Goal: Find specific page/section: Find specific page/section

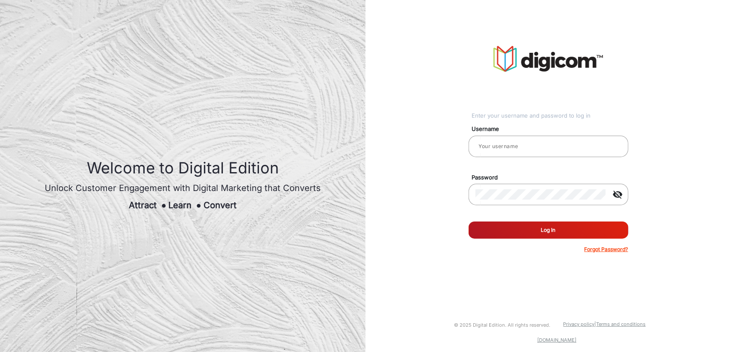
type input "Saravanakumar"
click at [496, 231] on button "Log In" at bounding box center [548, 230] width 160 height 17
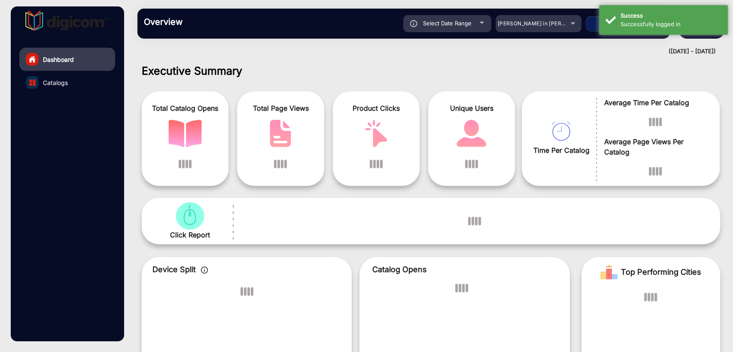
scroll to position [6, 0]
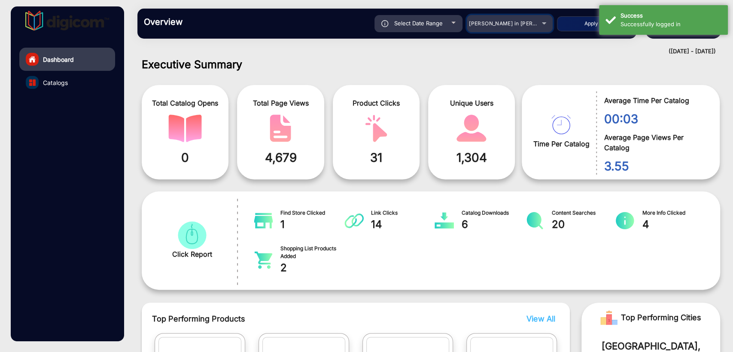
click at [502, 27] on div "Adams in Justin Furniture" at bounding box center [503, 23] width 69 height 10
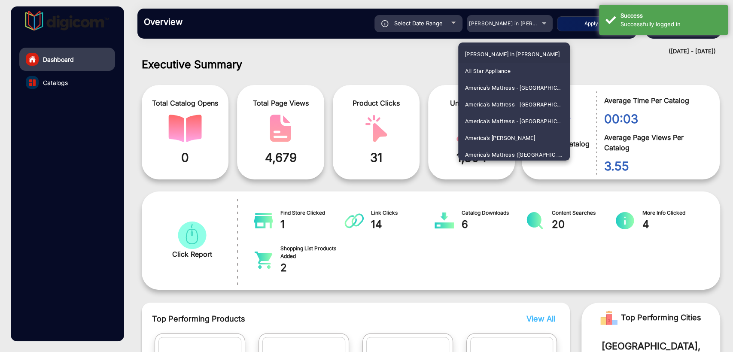
scroll to position [1191, 0]
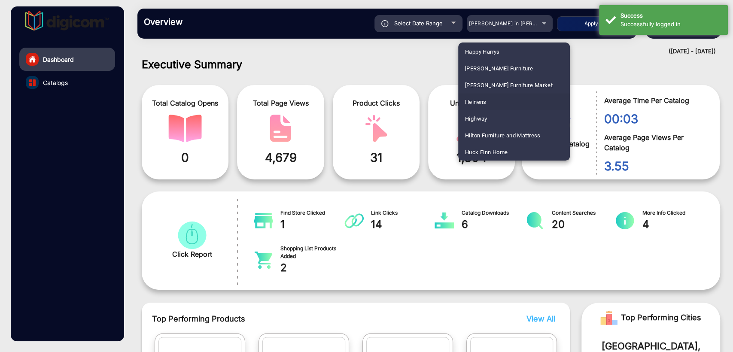
click at [490, 100] on mat-option "Heinens" at bounding box center [514, 102] width 112 height 17
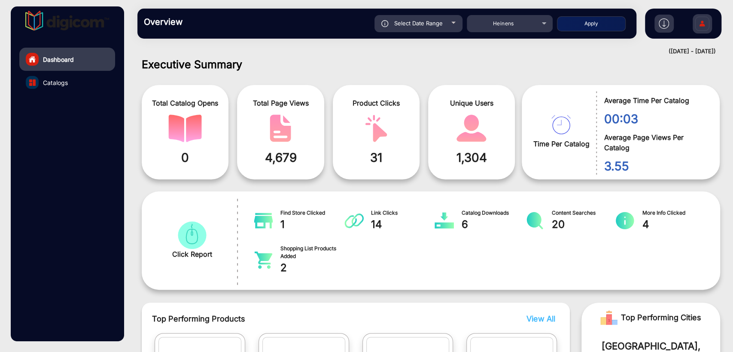
click at [585, 27] on button "Apply" at bounding box center [591, 23] width 69 height 15
type input "9/16/2025"
type input "9/22/2025"
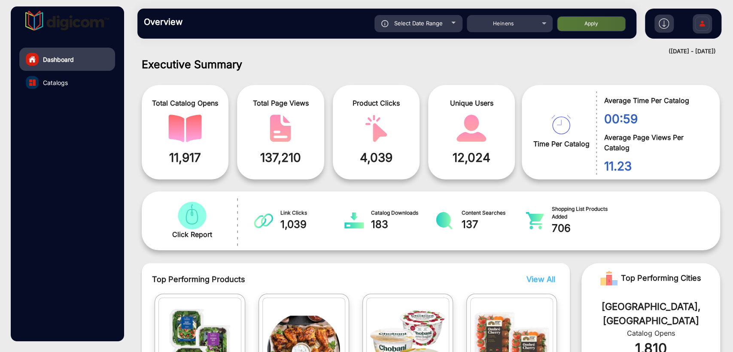
click at [73, 85] on link "Catalogs" at bounding box center [67, 82] width 96 height 23
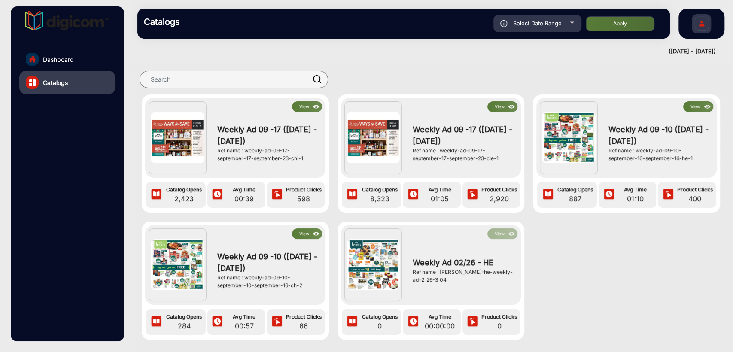
click at [535, 31] on div "Select Date Range" at bounding box center [537, 23] width 88 height 17
type input "9/16/2025"
type input "9/22/2025"
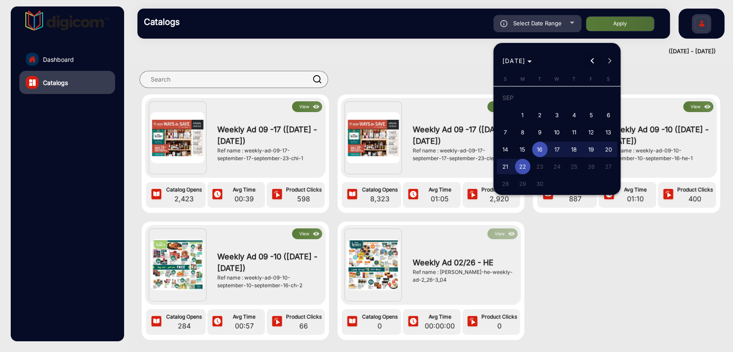
click at [587, 65] on span "Previous month" at bounding box center [591, 60] width 17 height 17
click at [585, 94] on span "1" at bounding box center [590, 100] width 15 height 18
type input "8/1/2025"
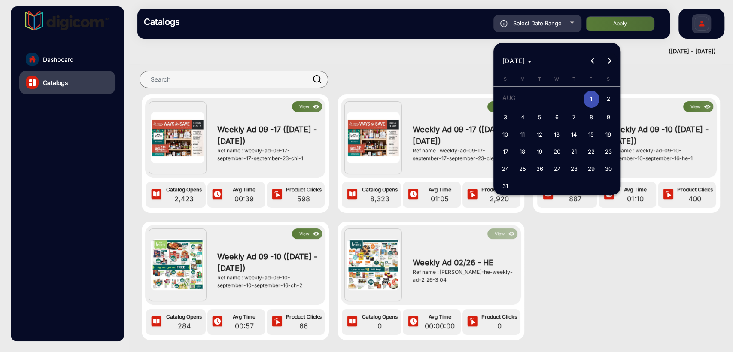
click at [610, 57] on span "Next month" at bounding box center [609, 60] width 17 height 17
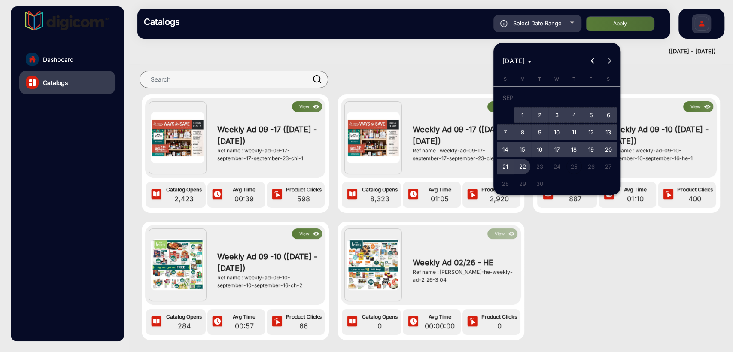
click at [528, 163] on span "22" at bounding box center [522, 166] width 15 height 15
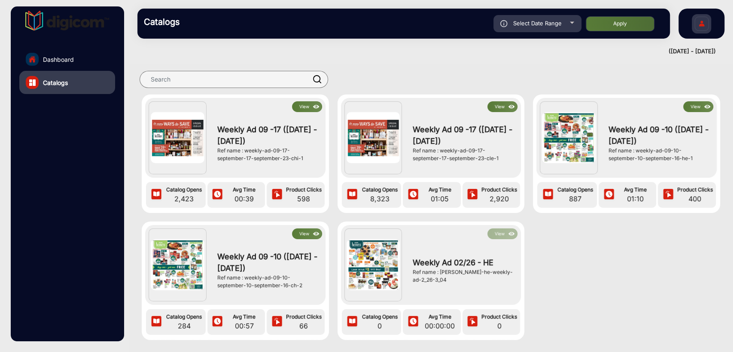
type input "9/22/2025"
click at [634, 25] on button "Apply" at bounding box center [620, 23] width 69 height 15
type input "8/1/2025"
type input "9/22/2025"
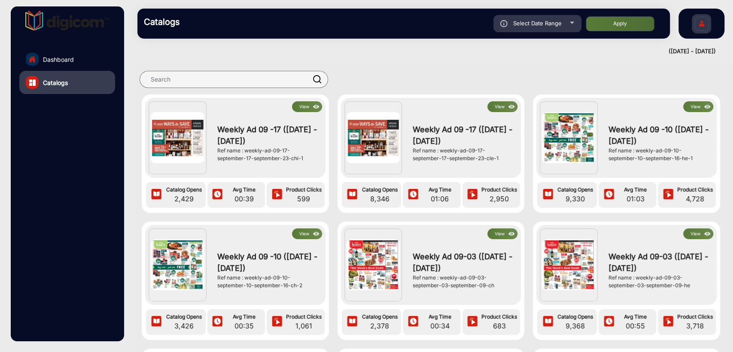
click at [701, 26] on img at bounding box center [701, 25] width 18 height 30
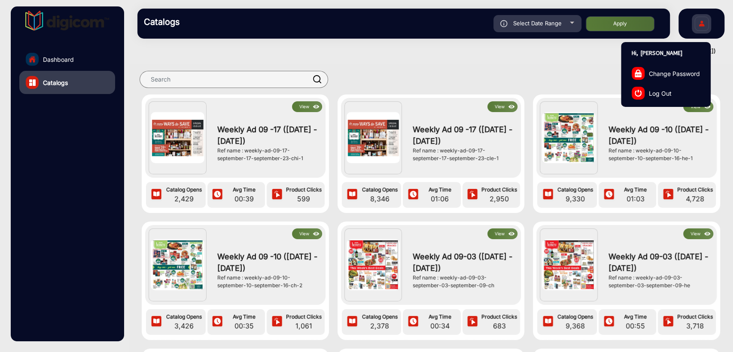
click at [665, 88] on span "Log Out" at bounding box center [660, 92] width 23 height 9
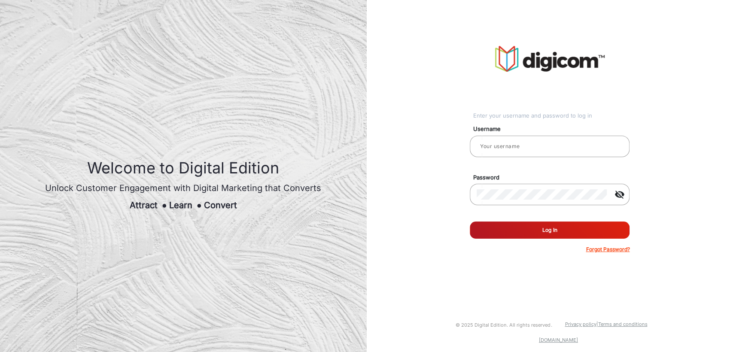
type input "Saravanakumar"
click at [295, 56] on img at bounding box center [182, 176] width 365 height 352
click at [547, 163] on form "Username Saravanakumar Password visibility_off Remember me Log In Forgot Passwo…" at bounding box center [548, 187] width 160 height 134
click at [545, 163] on button "Log In" at bounding box center [548, 230] width 160 height 17
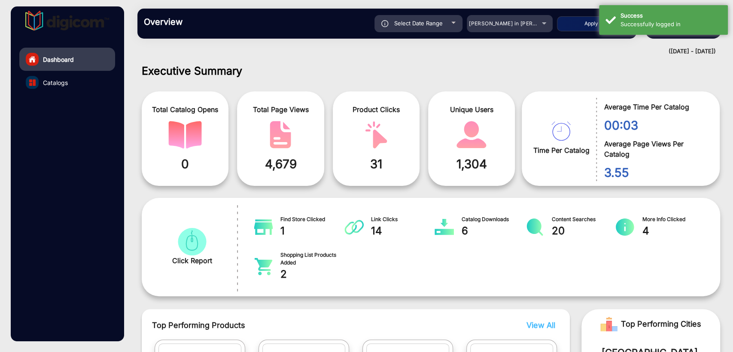
scroll to position [6, 0]
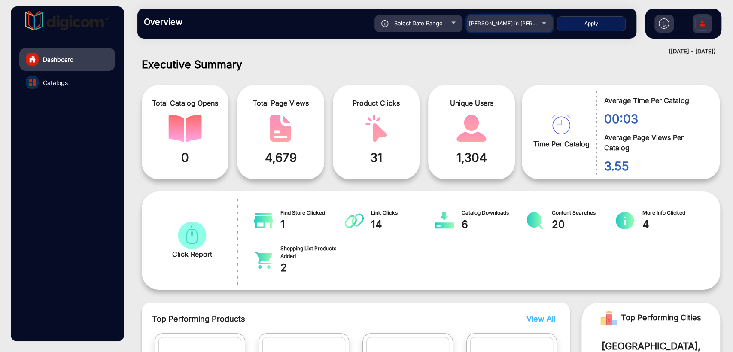
click at [529, 19] on div "Adams in Justin Furniture" at bounding box center [503, 23] width 69 height 10
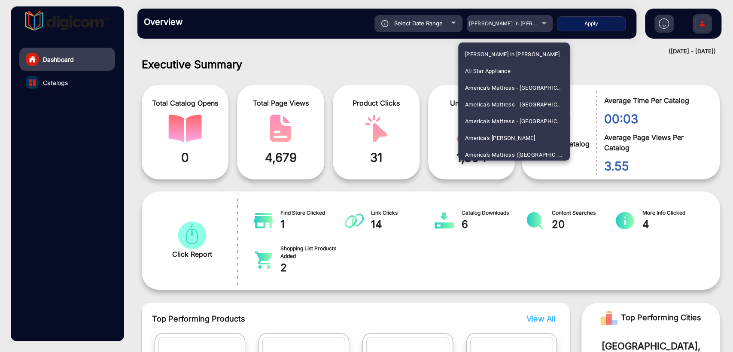
scroll to position [1191, 0]
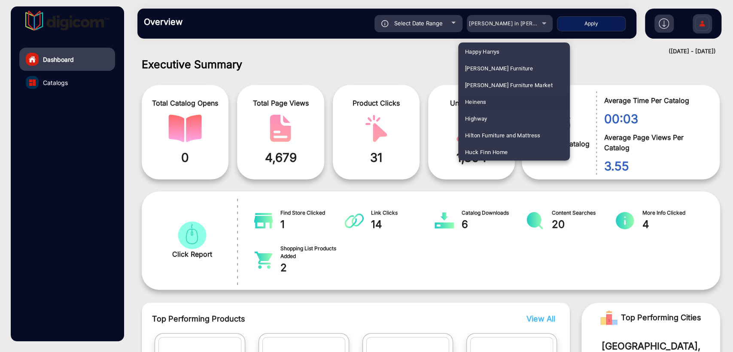
click at [489, 103] on mat-option "Heinens" at bounding box center [514, 102] width 112 height 17
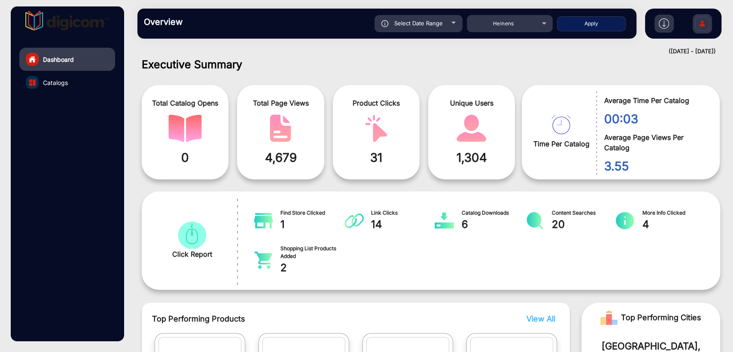
click at [438, 30] on div "Select Date Range" at bounding box center [418, 23] width 88 height 17
type input "9/16/2025"
type input "9/22/2025"
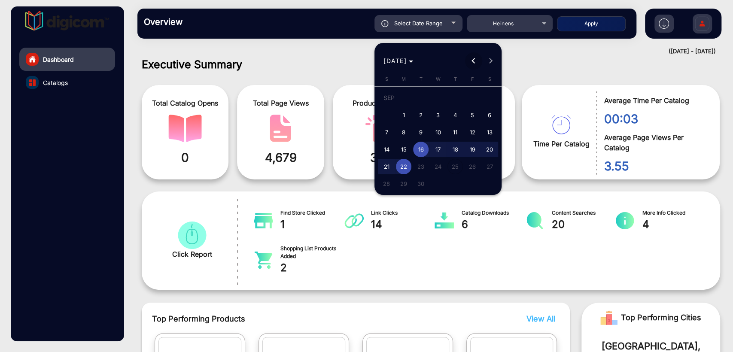
click at [474, 59] on button "Previous month" at bounding box center [473, 60] width 17 height 17
click at [474, 96] on span "1" at bounding box center [471, 100] width 15 height 18
type input "8/1/2025"
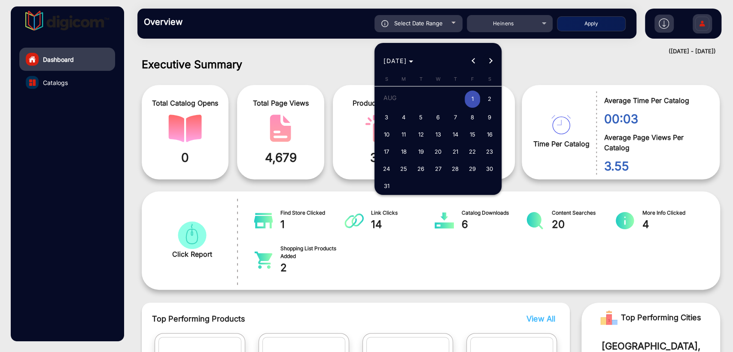
click at [495, 63] on span "Next month" at bounding box center [490, 60] width 17 height 17
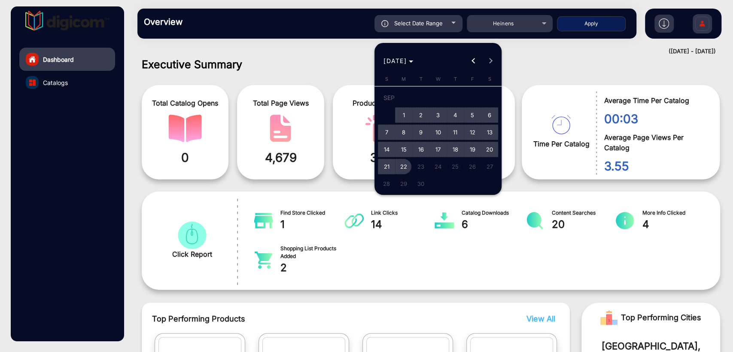
click at [406, 163] on span "22" at bounding box center [403, 166] width 15 height 15
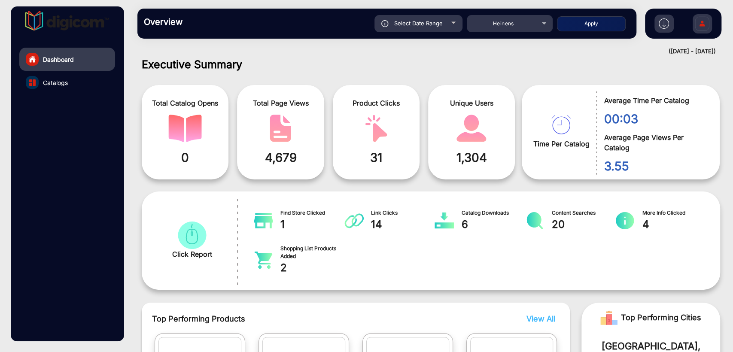
type input "9/22/2025"
click at [595, 19] on button "Apply" at bounding box center [591, 23] width 69 height 15
type input "8/1/2025"
type input "9/22/2025"
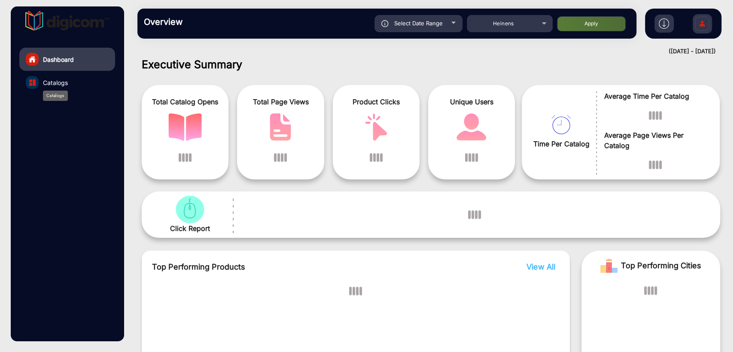
click at [55, 80] on span "Catalogs" at bounding box center [55, 82] width 25 height 9
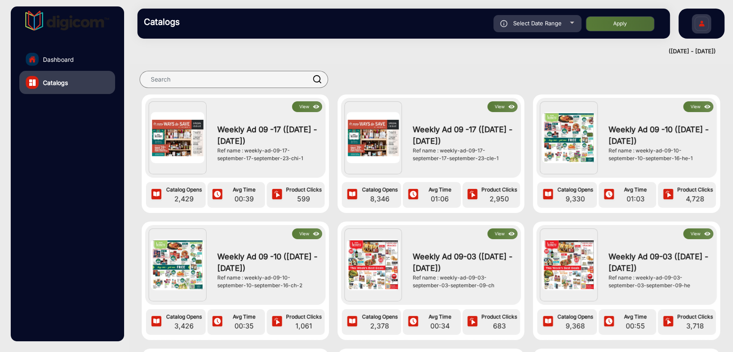
click at [306, 163] on button "View" at bounding box center [307, 233] width 30 height 11
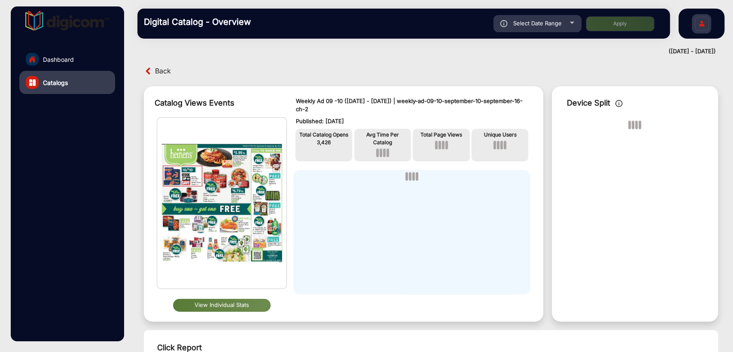
scroll to position [6, 0]
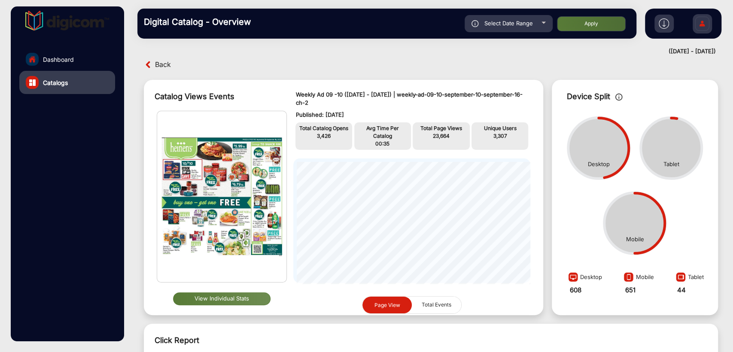
click at [161, 66] on span "Back" at bounding box center [163, 64] width 16 height 13
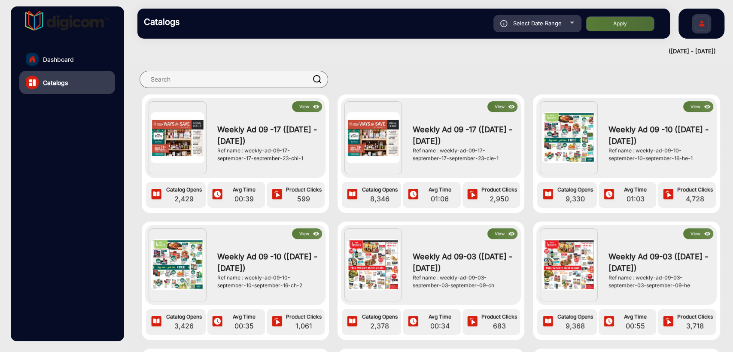
scroll to position [207, 0]
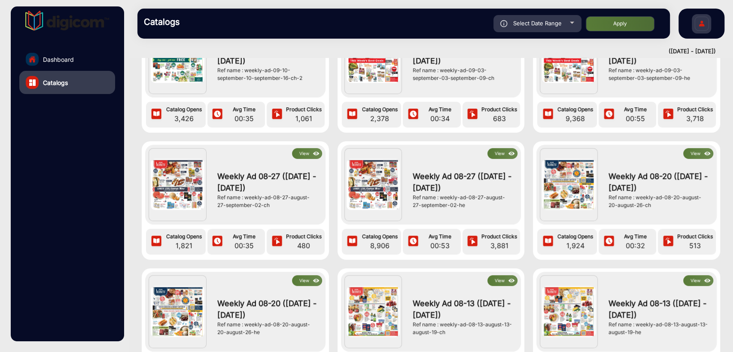
click at [311, 155] on img at bounding box center [316, 153] width 10 height 9
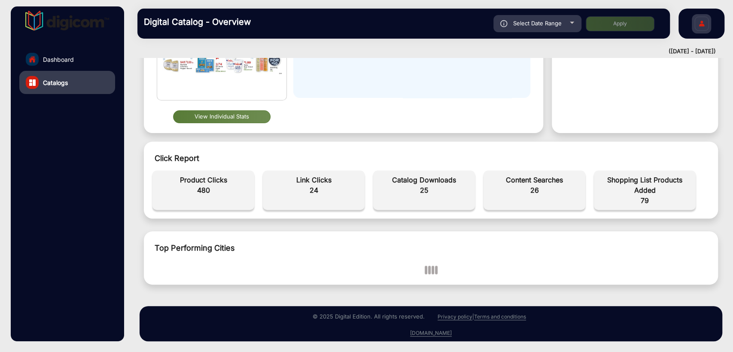
scroll to position [6, 0]
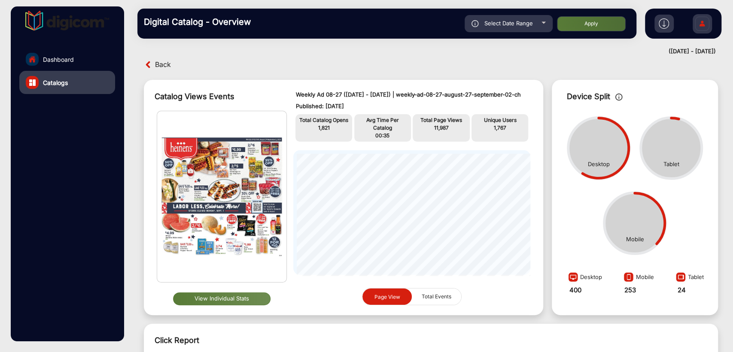
click at [707, 23] on img at bounding box center [702, 25] width 18 height 30
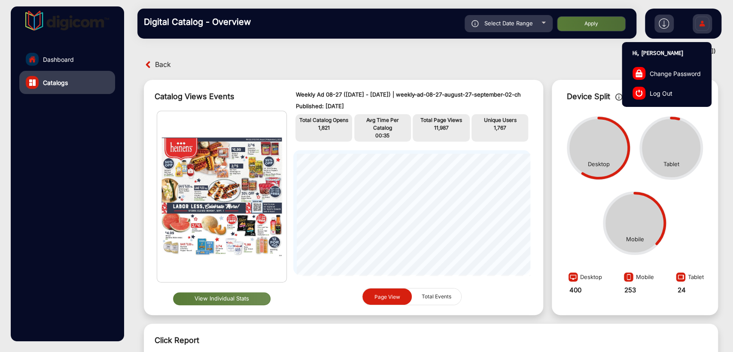
click at [659, 88] on span "Log Out" at bounding box center [661, 92] width 23 height 9
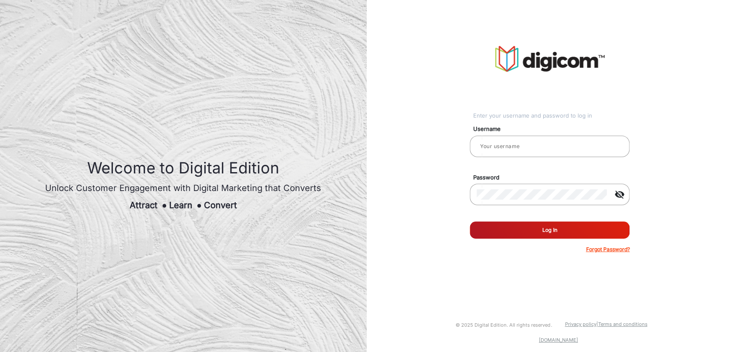
type input "Saravanakumar"
click at [539, 138] on div "Saravanakumar" at bounding box center [550, 146] width 146 height 24
click at [539, 145] on input "Saravanakumar" at bounding box center [550, 146] width 146 height 10
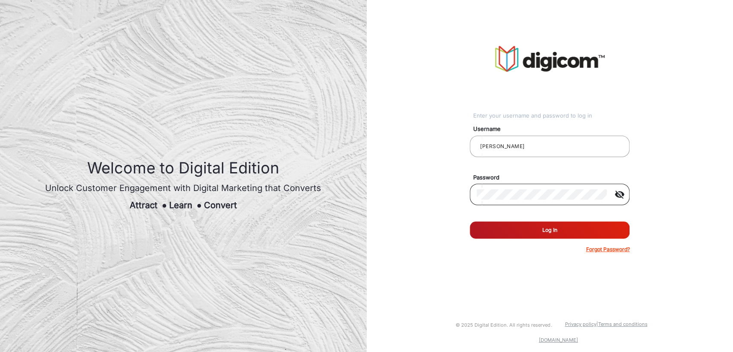
click at [623, 163] on mat-icon "visibility_off" at bounding box center [619, 194] width 21 height 10
click at [619, 163] on mat-icon "visibility" at bounding box center [619, 194] width 21 height 10
click at [500, 47] on img at bounding box center [549, 59] width 109 height 26
